Goal: Information Seeking & Learning: Learn about a topic

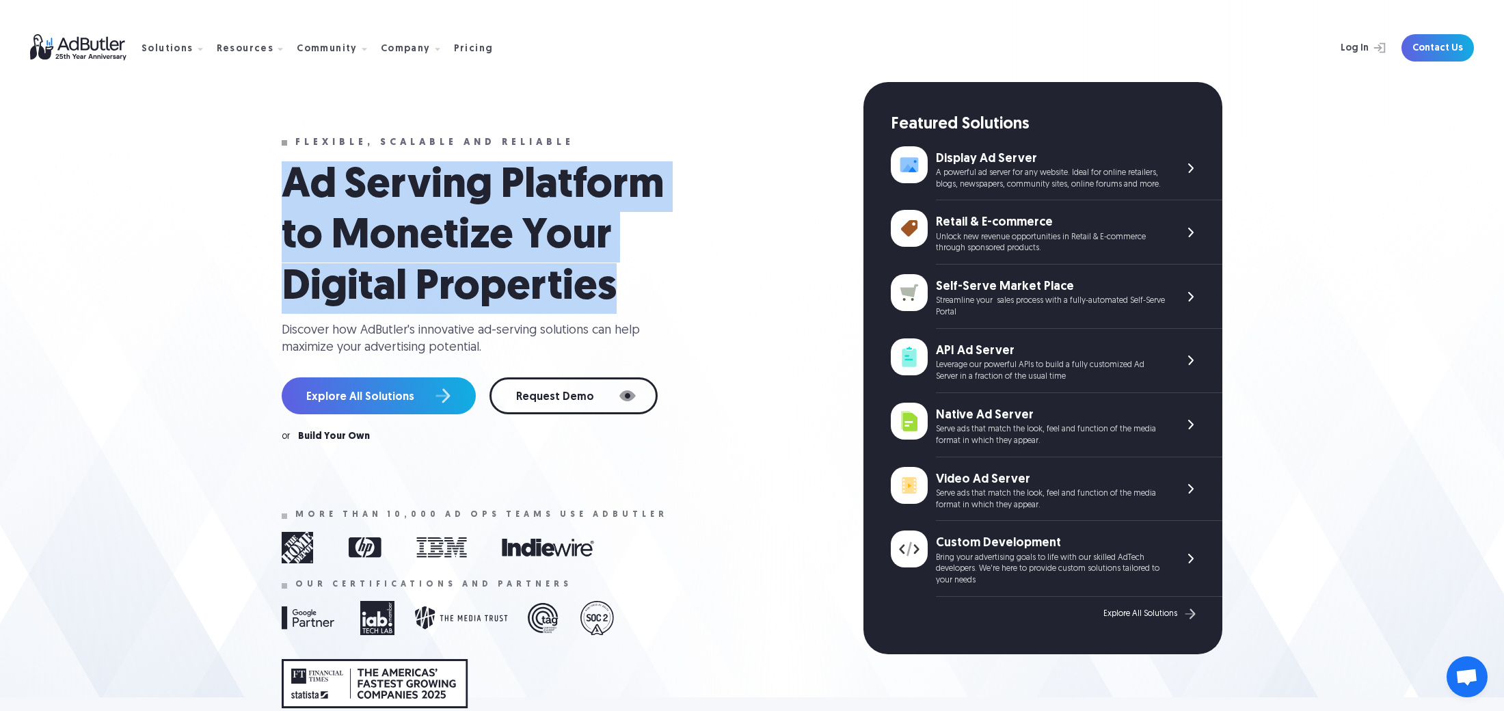
drag, startPoint x: 265, startPoint y: 167, endPoint x: 661, endPoint y: 273, distance: 410.4
click at [661, 273] on div "Flexible, scalable and reliable Ad Serving Platform to Monetize Your Digital Pr…" at bounding box center [752, 389] width 984 height 615
click at [661, 273] on h1 "Ad Serving Platform to Monetize Your Digital Properties" at bounding box center [487, 237] width 410 height 152
drag, startPoint x: 479, startPoint y: 227, endPoint x: 606, endPoint y: 297, distance: 145.4
click at [604, 299] on div "Flexible, scalable and reliable Ad Serving Platform to Monetize Your Digital Pr…" at bounding box center [752, 389] width 984 height 615
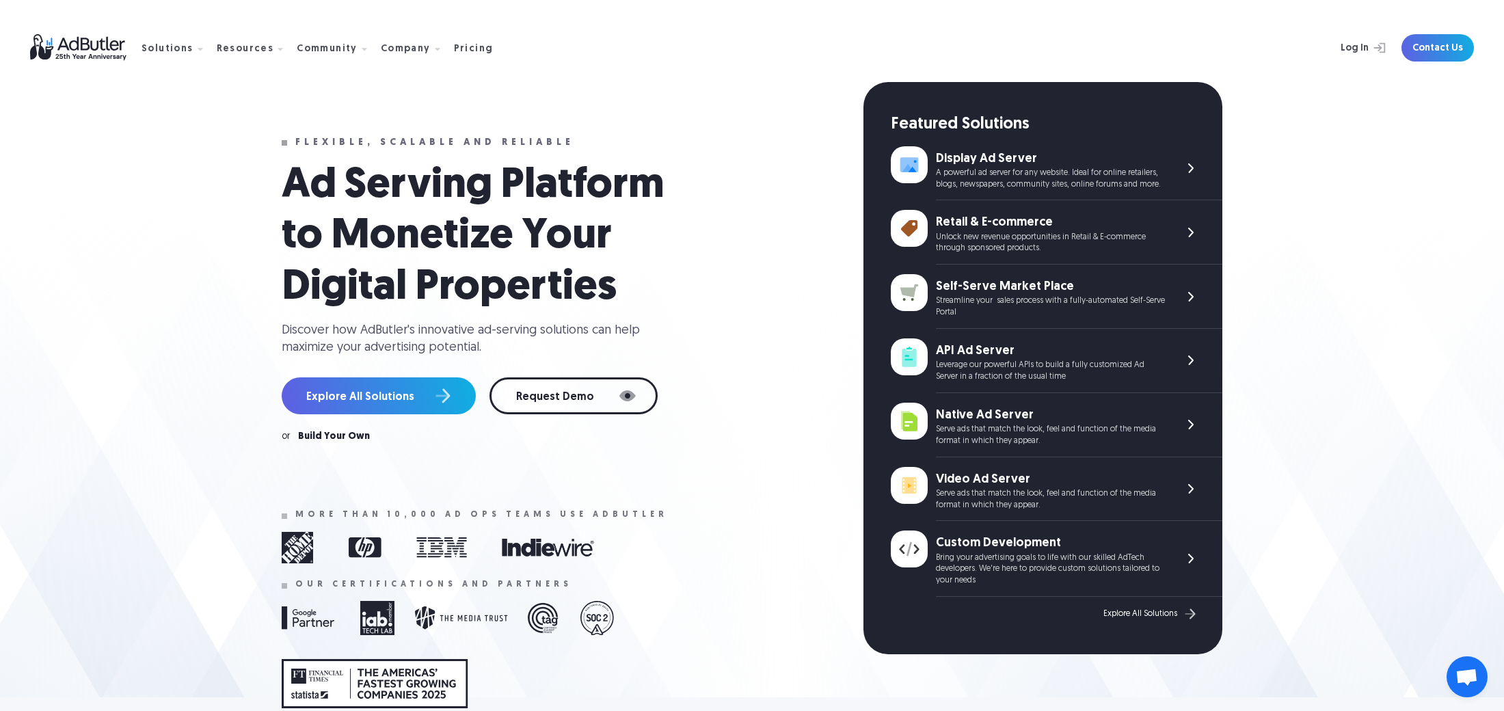
click at [650, 275] on h1 "Ad Serving Platform to Monetize Your Digital Properties" at bounding box center [487, 237] width 410 height 152
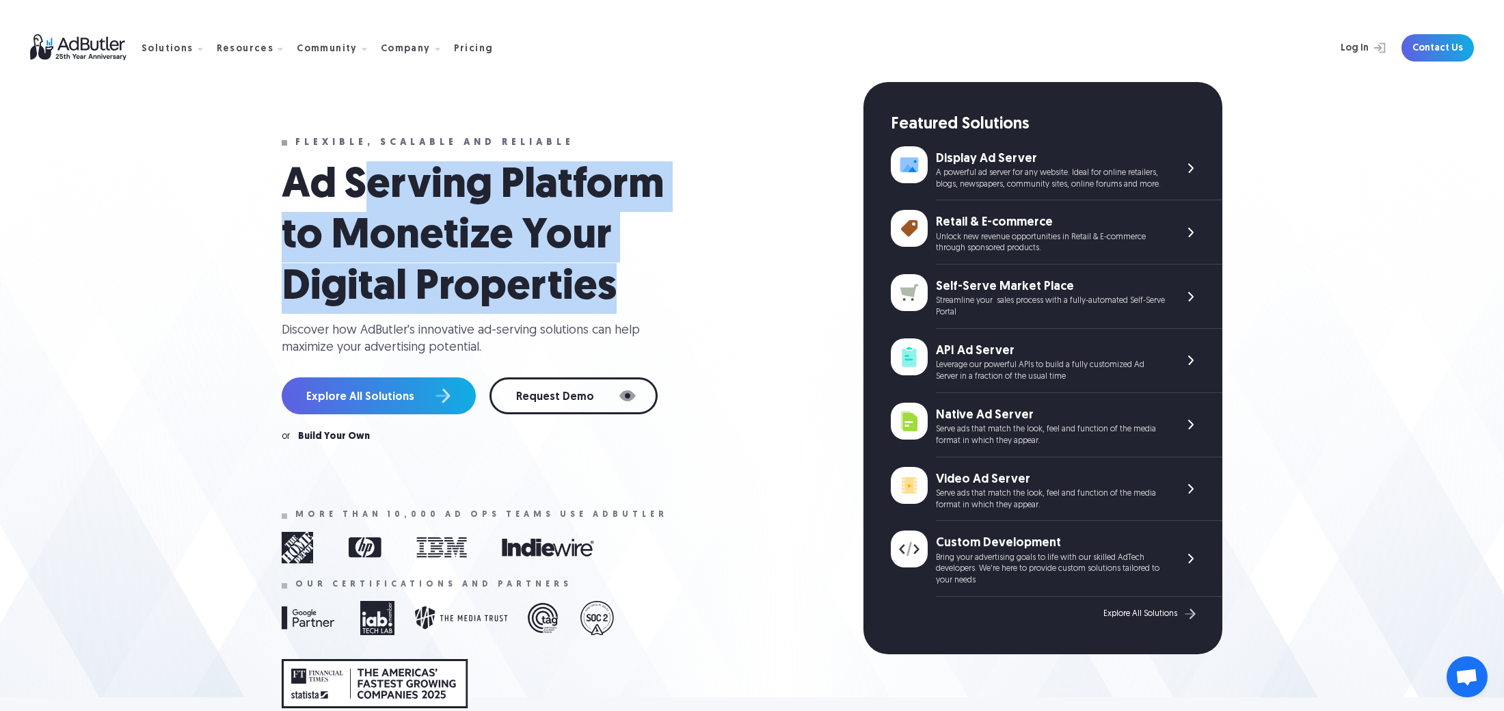
drag, startPoint x: 621, startPoint y: 295, endPoint x: 375, endPoint y: 205, distance: 262.1
click at [375, 205] on h1 "Ad Serving Platform to Monetize Your Digital Properties" at bounding box center [487, 237] width 410 height 152
drag, startPoint x: 271, startPoint y: 155, endPoint x: 576, endPoint y: 278, distance: 328.6
click at [576, 278] on div "Flexible, scalable and reliable Ad Serving Platform to Monetize Your Digital Pr…" at bounding box center [752, 389] width 984 height 615
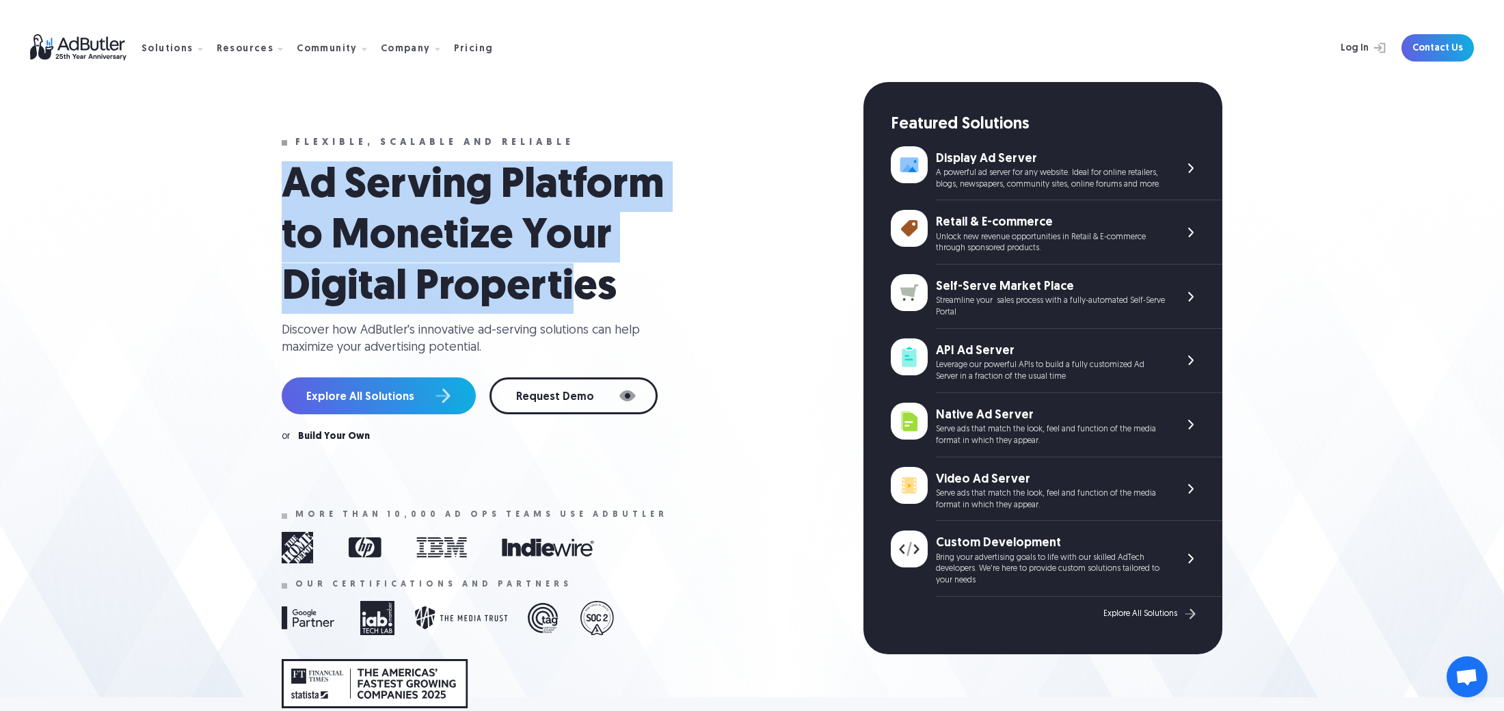
click at [576, 278] on h1 "Ad Serving Platform to Monetize Your Digital Properties" at bounding box center [487, 237] width 410 height 152
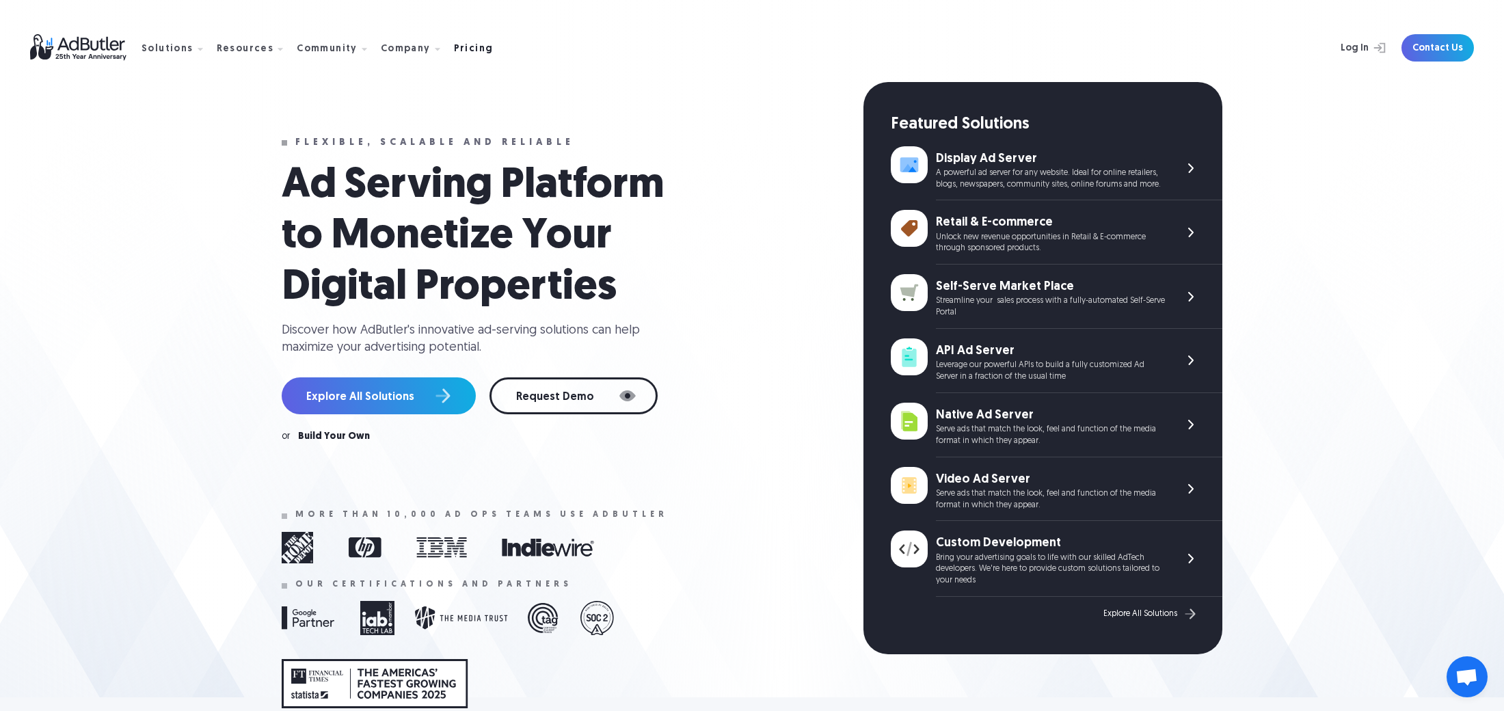
click at [480, 45] on link "Pricing" at bounding box center [479, 48] width 51 height 12
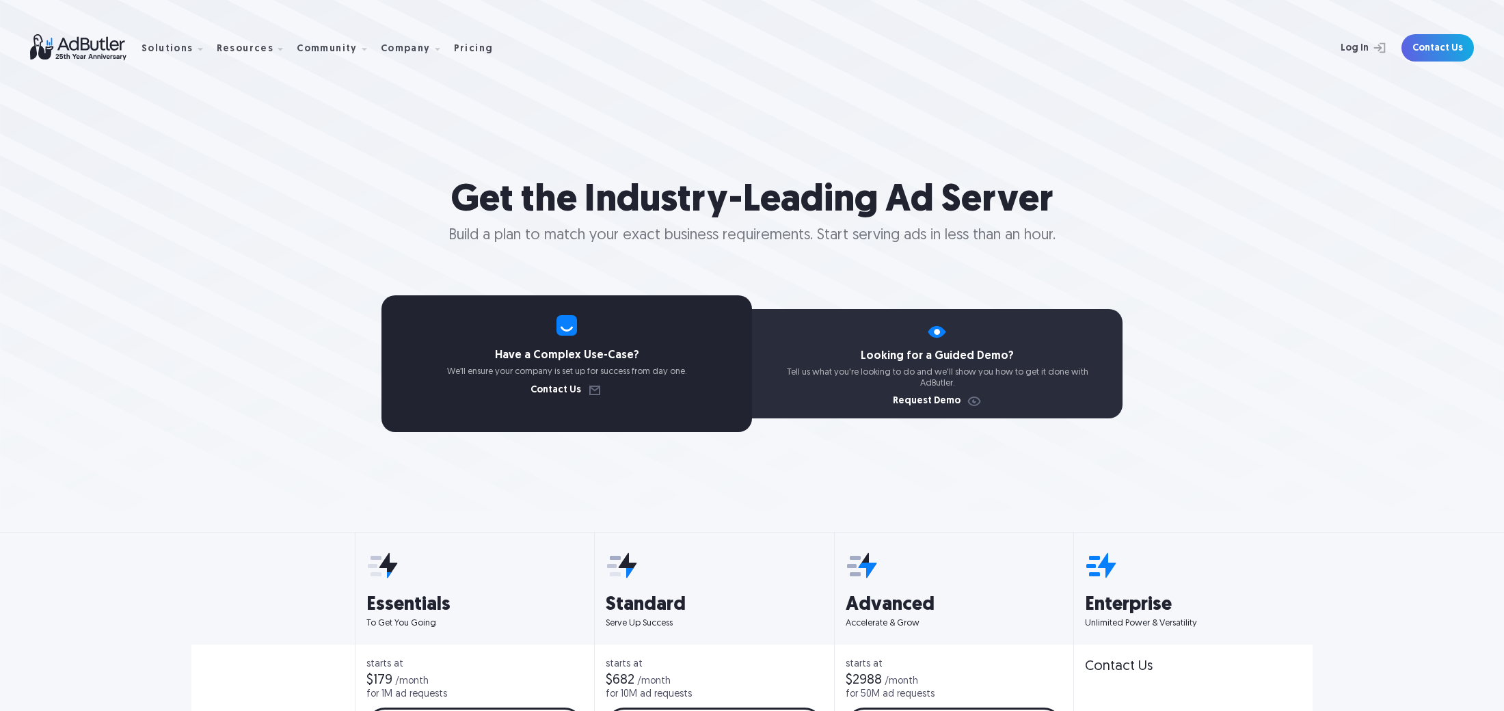
drag, startPoint x: 439, startPoint y: 187, endPoint x: 837, endPoint y: 202, distance: 398.2
click at [617, 188] on h1 "Get the Industry-Leading Ad Server" at bounding box center [752, 201] width 1504 height 45
click at [837, 202] on h1 "Get the Industry-Leading Ad Server" at bounding box center [752, 201] width 1504 height 45
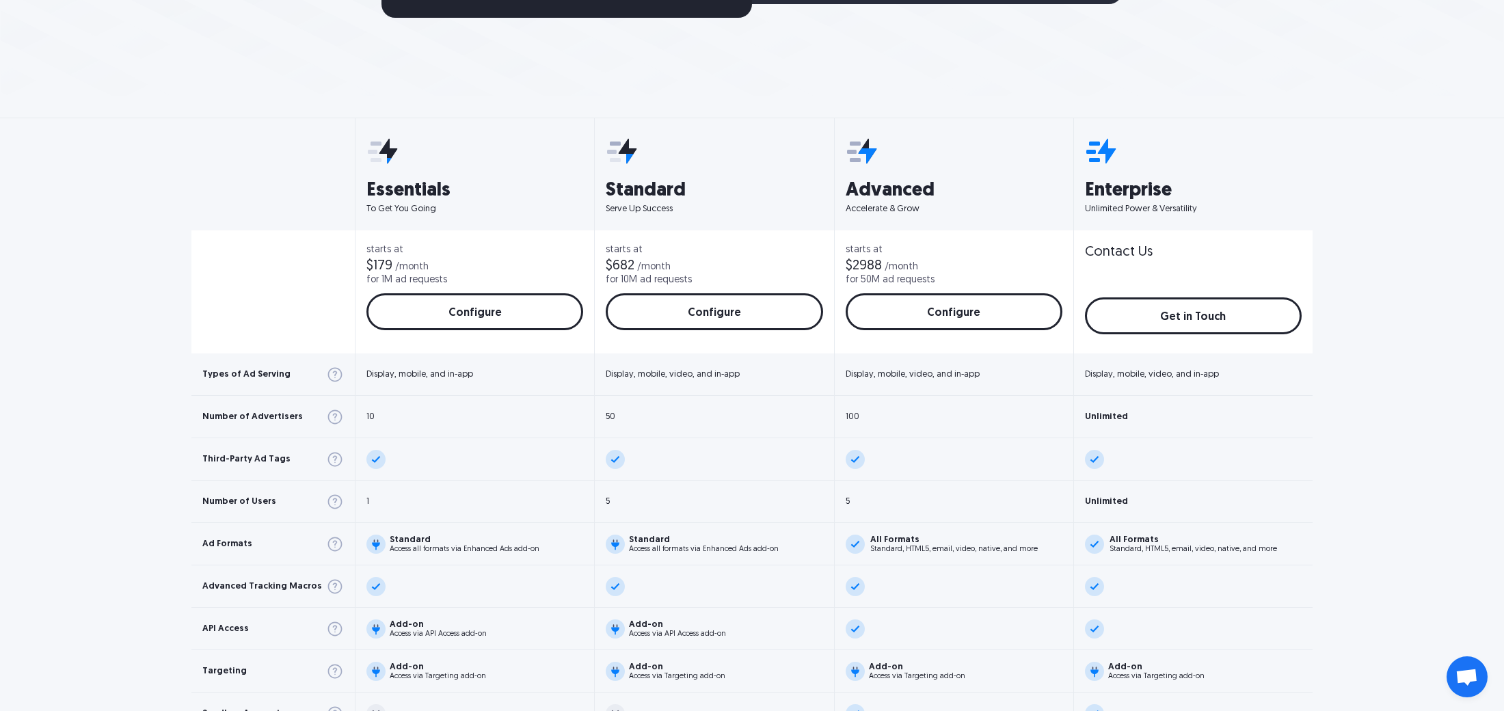
scroll to position [455, 0]
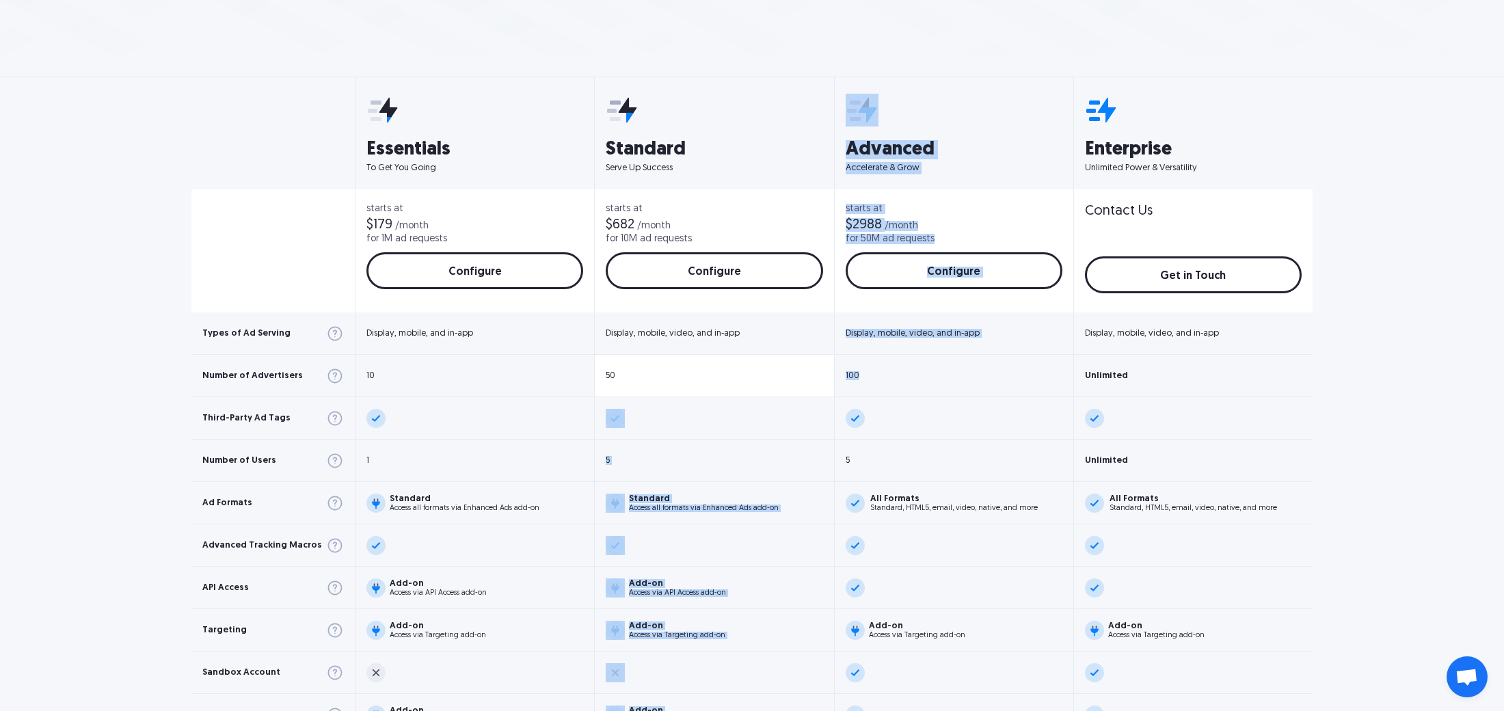
drag, startPoint x: 866, startPoint y: 376, endPoint x: 824, endPoint y: 375, distance: 42.4
click at [824, 375] on div "Types of Ad Serving Number of Advertisers Third-Party Ad Tags Number of Users A…" at bounding box center [751, 470] width 1121 height 786
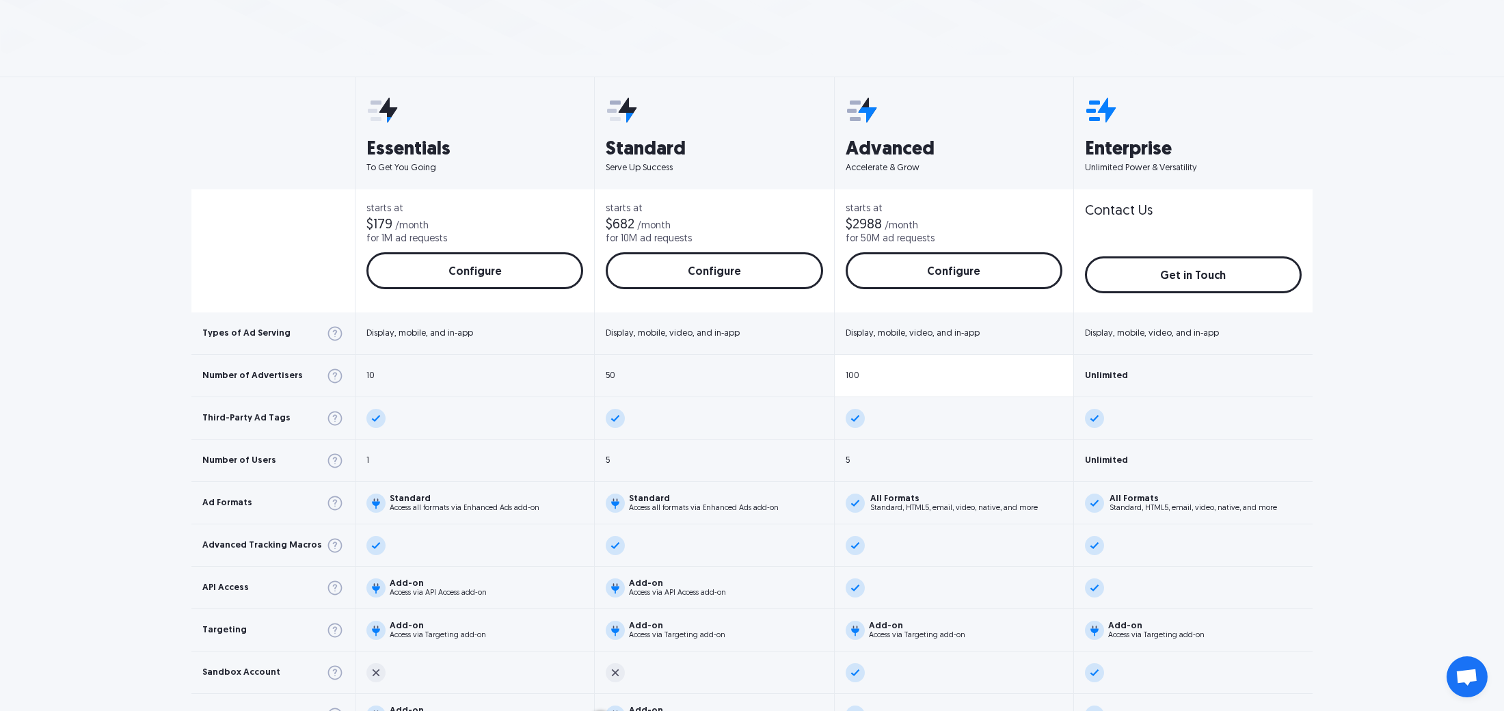
click at [846, 377] on div "100" at bounding box center [853, 375] width 14 height 9
click at [874, 386] on div "100" at bounding box center [954, 376] width 239 height 42
drag, startPoint x: 870, startPoint y: 375, endPoint x: 832, endPoint y: 378, distance: 38.4
click at [835, 378] on div "100" at bounding box center [954, 376] width 239 height 42
click at [846, 371] on div "100" at bounding box center [853, 375] width 14 height 9
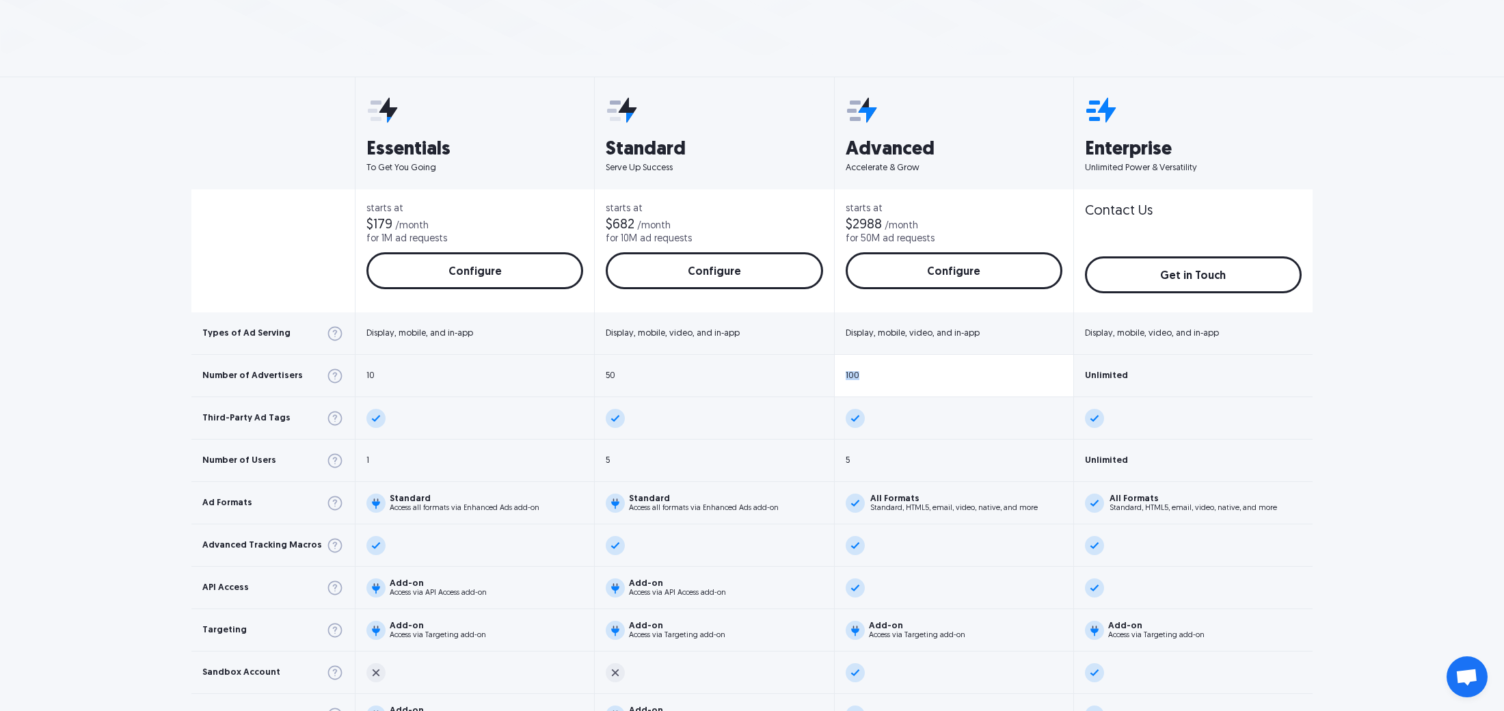
drag, startPoint x: 863, startPoint y: 373, endPoint x: 840, endPoint y: 373, distance: 23.9
click at [840, 373] on div "100" at bounding box center [954, 376] width 239 height 42
click at [846, 373] on div "100" at bounding box center [853, 375] width 14 height 9
drag, startPoint x: 837, startPoint y: 375, endPoint x: 865, endPoint y: 375, distance: 27.3
click at [865, 375] on div "100" at bounding box center [954, 376] width 239 height 42
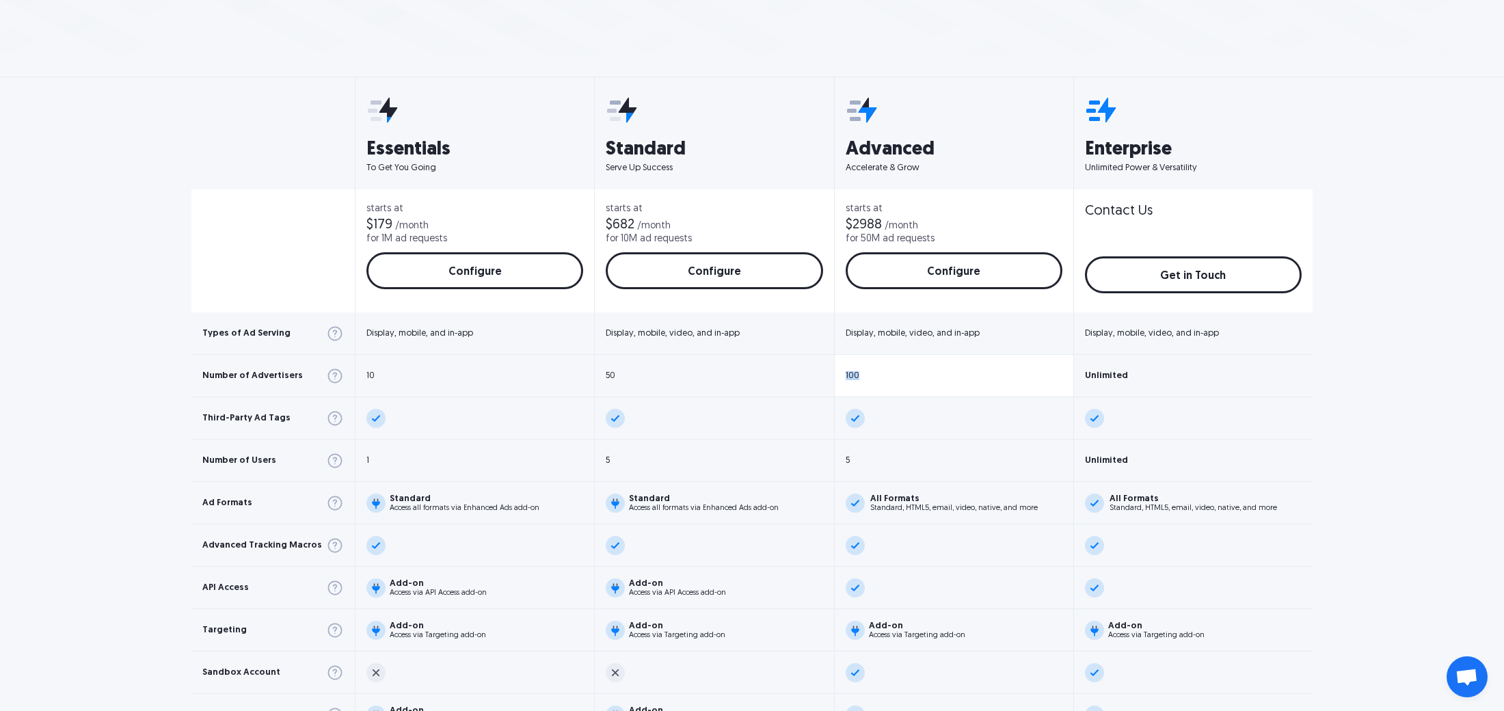
click at [865, 376] on div "100" at bounding box center [954, 376] width 239 height 42
drag, startPoint x: 837, startPoint y: 376, endPoint x: 856, endPoint y: 380, distance: 18.9
click at [856, 380] on div "100" at bounding box center [954, 376] width 239 height 42
drag, startPoint x: 1144, startPoint y: 373, endPoint x: 1070, endPoint y: 372, distance: 74.5
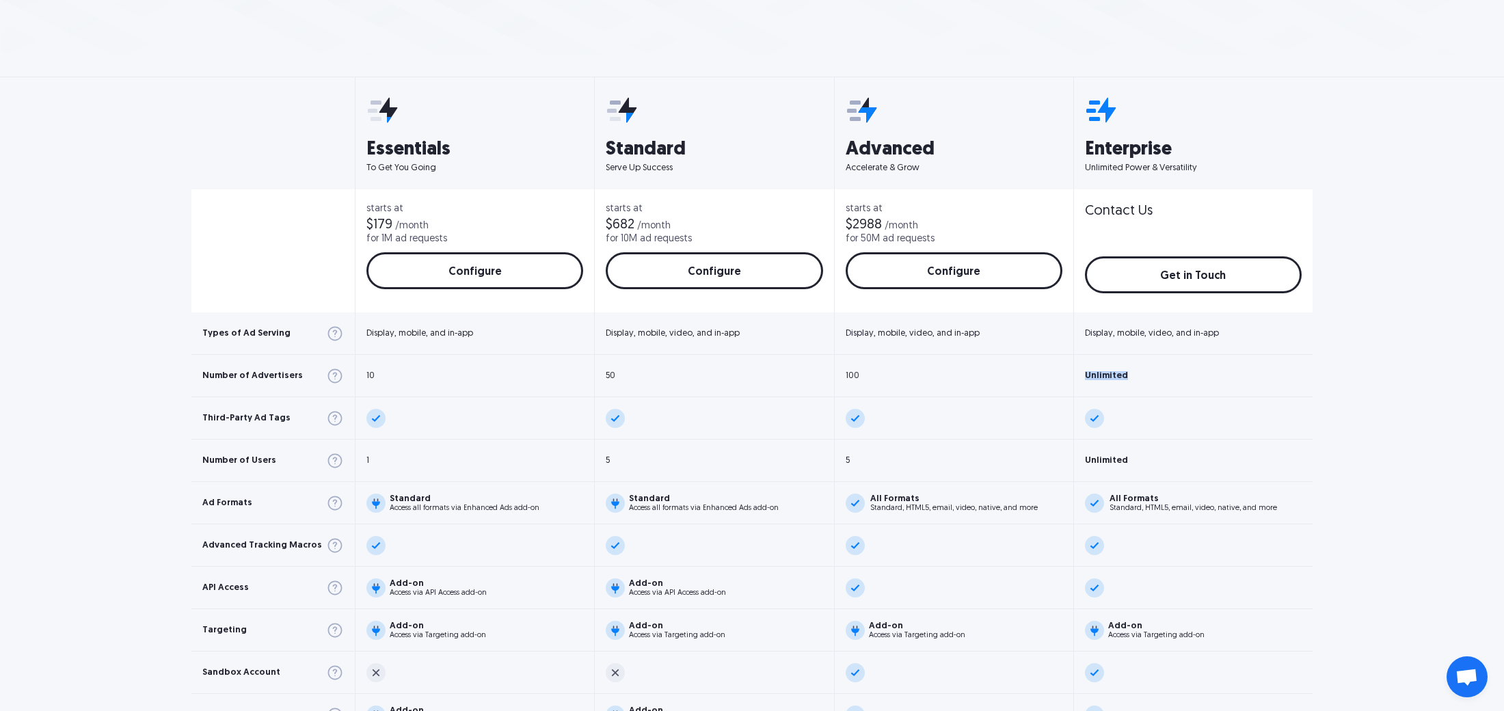
click at [1073, 372] on div "Enterprise Unlimited Power & Versatility Contact Us Get in Touch Configure Disp…" at bounding box center [1192, 470] width 239 height 786
click at [1108, 377] on div "Unlimited" at bounding box center [1106, 375] width 43 height 9
drag, startPoint x: 1152, startPoint y: 380, endPoint x: 1084, endPoint y: 378, distance: 67.7
click at [1084, 378] on div "Unlimited" at bounding box center [1193, 376] width 239 height 42
click at [1085, 378] on div "Unlimited" at bounding box center [1106, 375] width 43 height 9
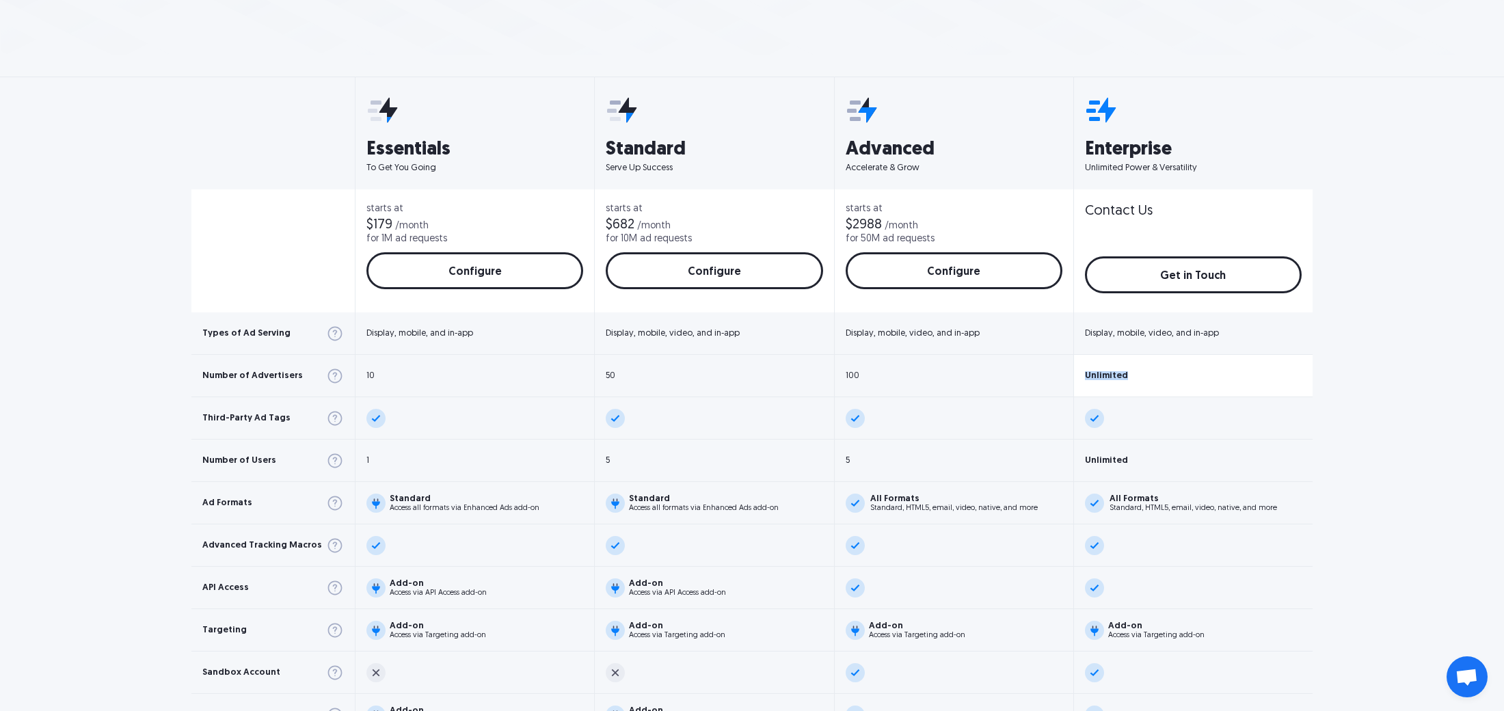
drag, startPoint x: 1083, startPoint y: 378, endPoint x: 1141, endPoint y: 382, distance: 58.3
click at [1141, 382] on div "Unlimited" at bounding box center [1193, 376] width 239 height 42
drag, startPoint x: 1123, startPoint y: 382, endPoint x: 1092, endPoint y: 380, distance: 30.8
click at [1092, 380] on div "Unlimited" at bounding box center [1193, 376] width 239 height 42
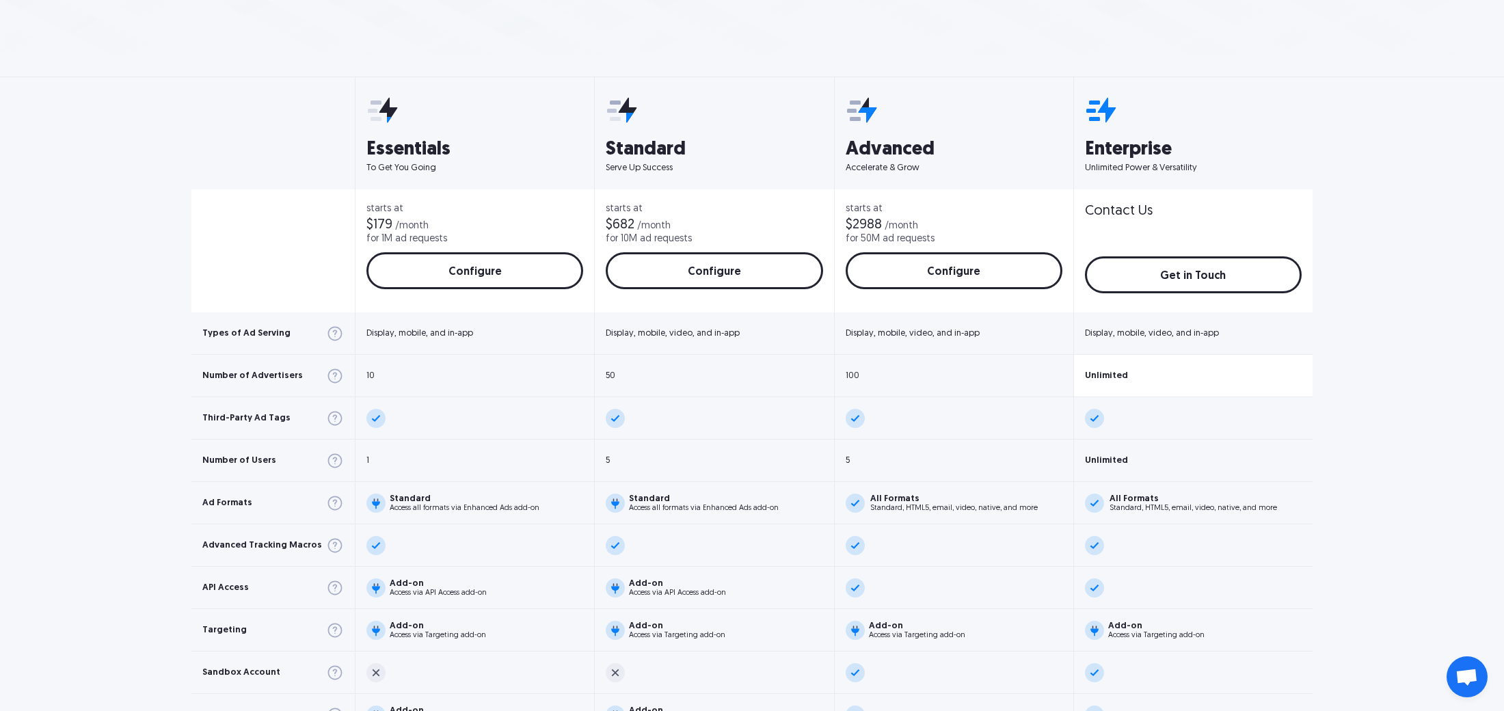
click at [1092, 380] on div "Unlimited" at bounding box center [1193, 376] width 239 height 42
drag, startPoint x: 838, startPoint y: 373, endPoint x: 865, endPoint y: 372, distance: 26.7
click at [865, 372] on div "100" at bounding box center [954, 376] width 239 height 42
drag, startPoint x: 865, startPoint y: 375, endPoint x: 837, endPoint y: 377, distance: 28.1
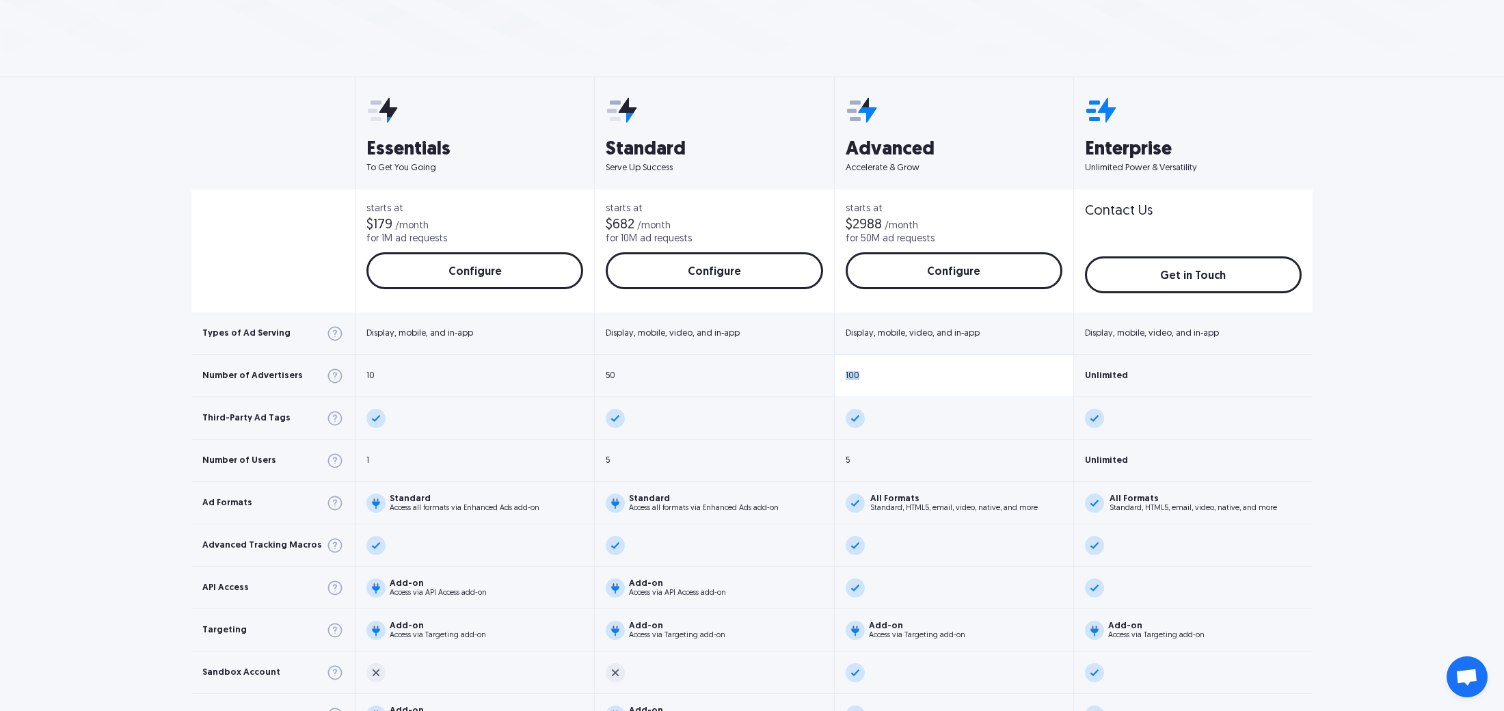
click at [837, 377] on div "100" at bounding box center [954, 376] width 239 height 42
drag, startPoint x: 833, startPoint y: 211, endPoint x: 942, endPoint y: 237, distance: 111.8
click at [942, 237] on div "starts at $2988 /month for 50M ad requests Configure Configure" at bounding box center [954, 250] width 239 height 123
click at [942, 237] on div "for 50M ad requests" at bounding box center [954, 239] width 217 height 10
drag, startPoint x: 941, startPoint y: 237, endPoint x: 837, endPoint y: 209, distance: 108.5
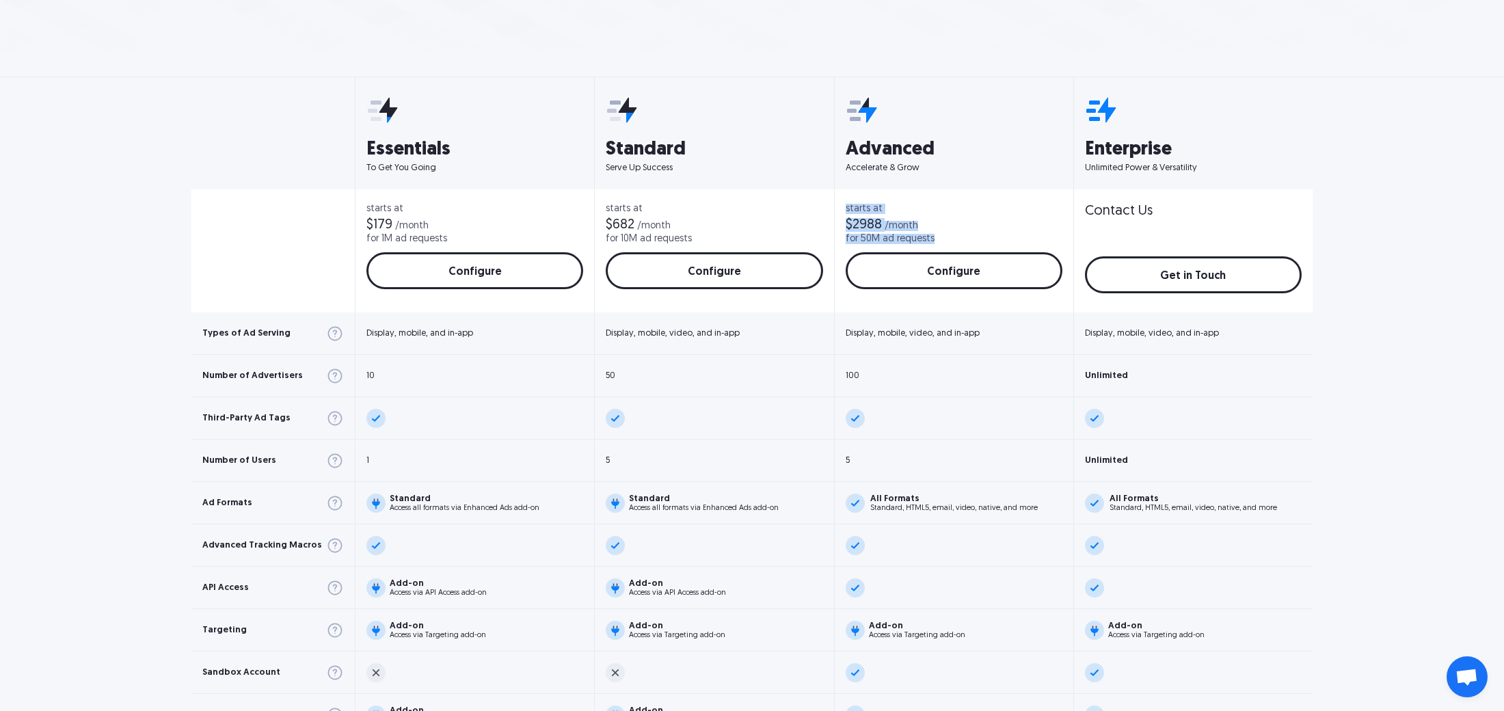
click at [837, 209] on div "starts at $2988 /month for 50M ad requests Configure Configure" at bounding box center [954, 250] width 239 height 123
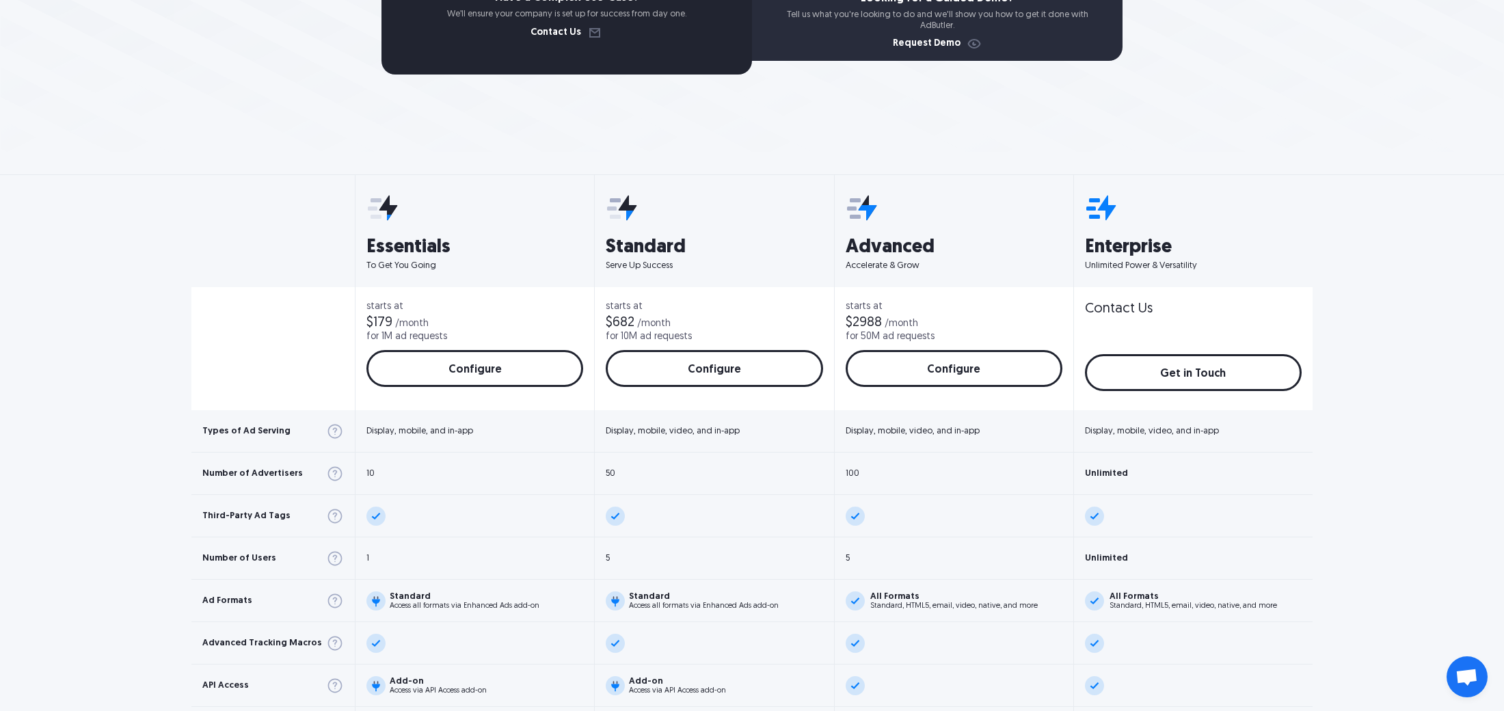
scroll to position [433, 0]
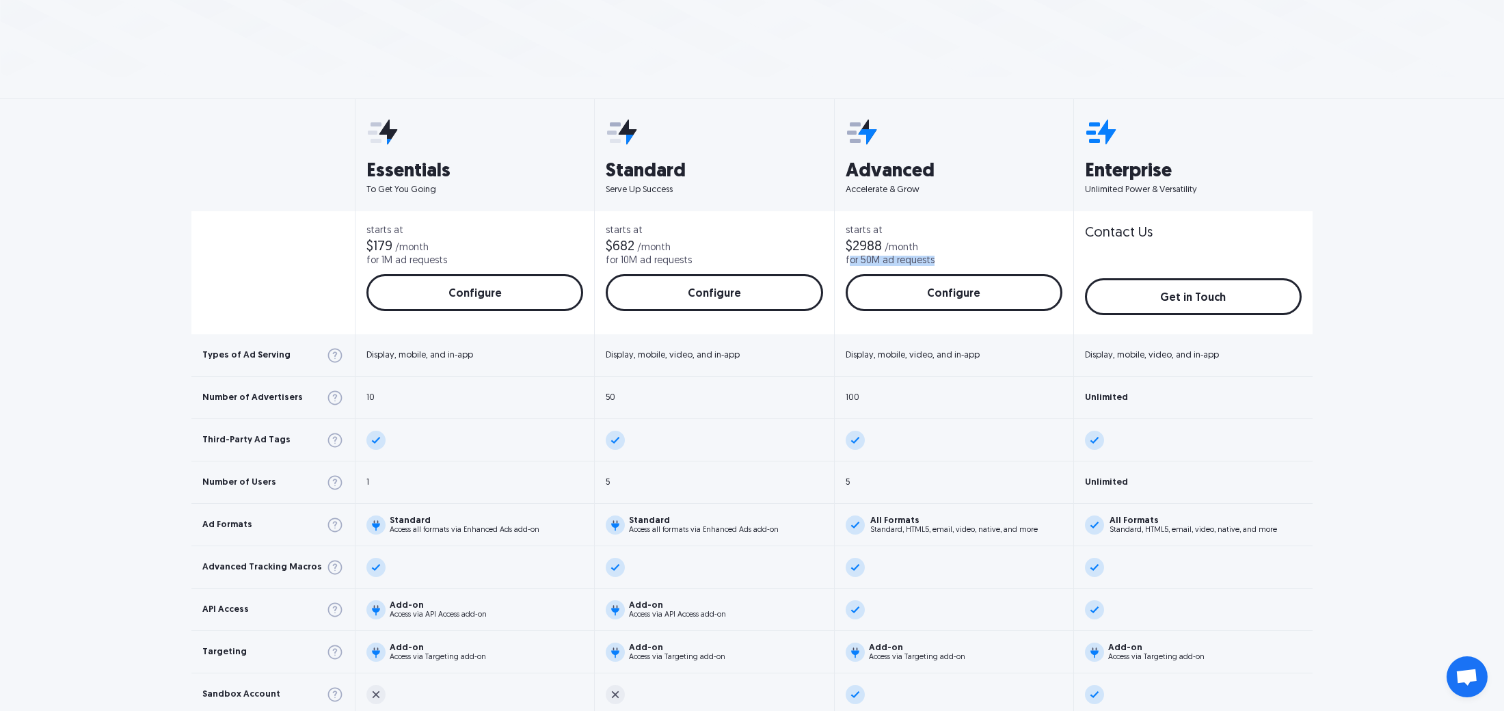
drag, startPoint x: 841, startPoint y: 260, endPoint x: 924, endPoint y: 264, distance: 83.5
click at [924, 264] on div "for 50M ad requests" at bounding box center [954, 261] width 217 height 10
drag, startPoint x: 596, startPoint y: 260, endPoint x: 717, endPoint y: 261, distance: 121.0
click at [717, 261] on div "starts at $682 /month for 10M ad requests Configure Configure" at bounding box center [714, 272] width 239 height 123
click at [712, 261] on div "for 10M ad requests" at bounding box center [714, 261] width 217 height 10
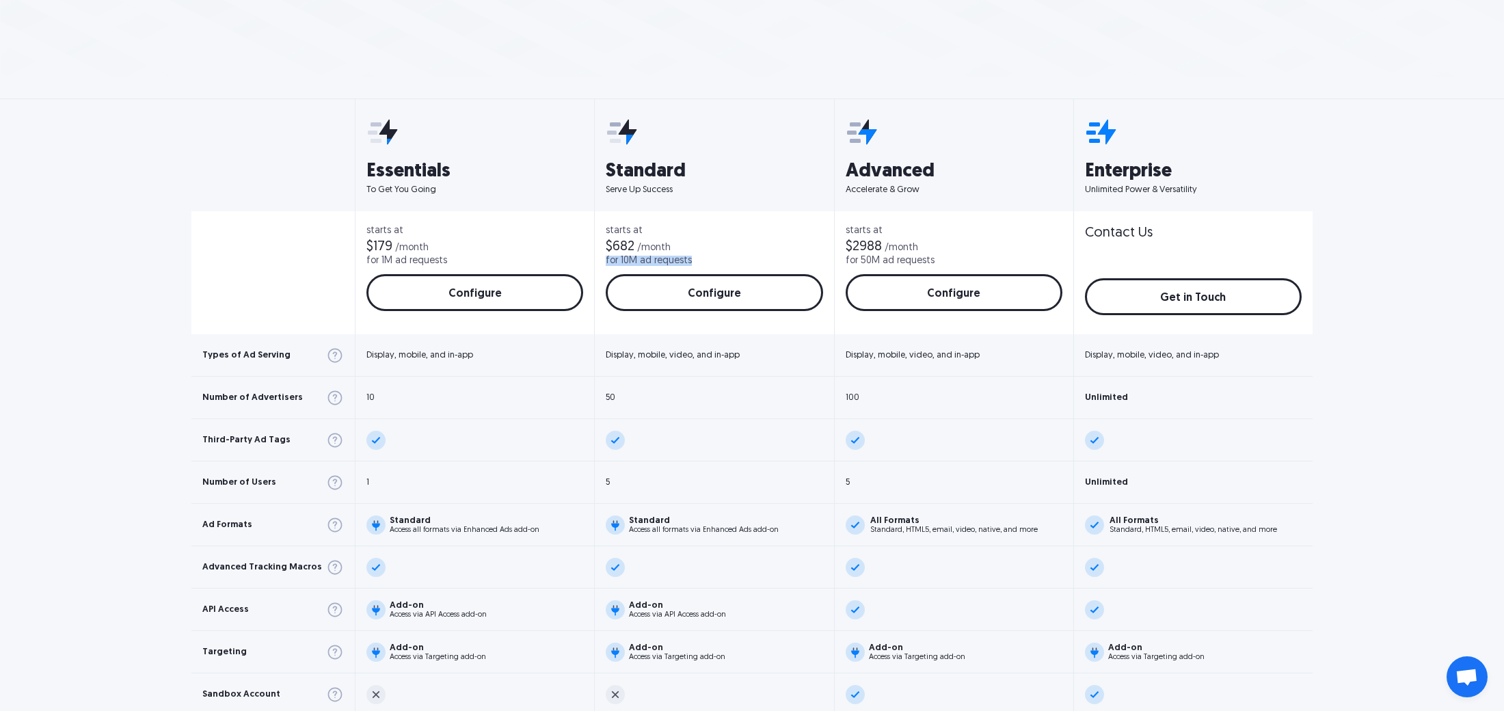
drag, startPoint x: 689, startPoint y: 258, endPoint x: 593, endPoint y: 259, distance: 96.4
click at [595, 259] on div "starts at $682 /month for 10M ad requests Configure Configure" at bounding box center [714, 272] width 239 height 123
